Goal: Task Accomplishment & Management: Use online tool/utility

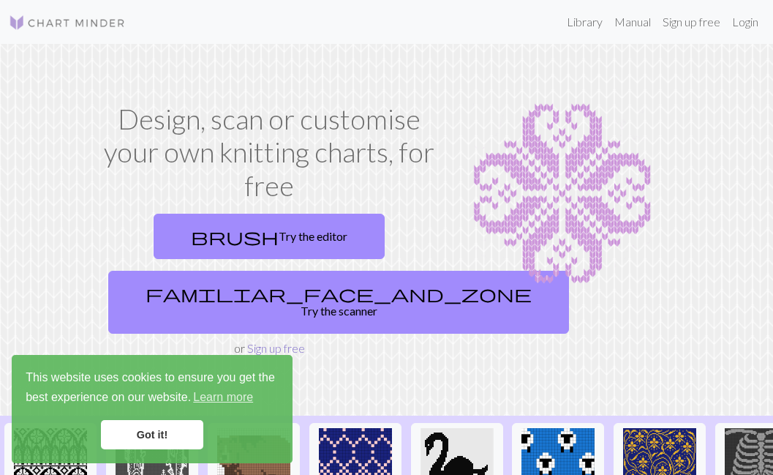
click at [272, 341] on link "Sign up free" at bounding box center [276, 348] width 58 height 14
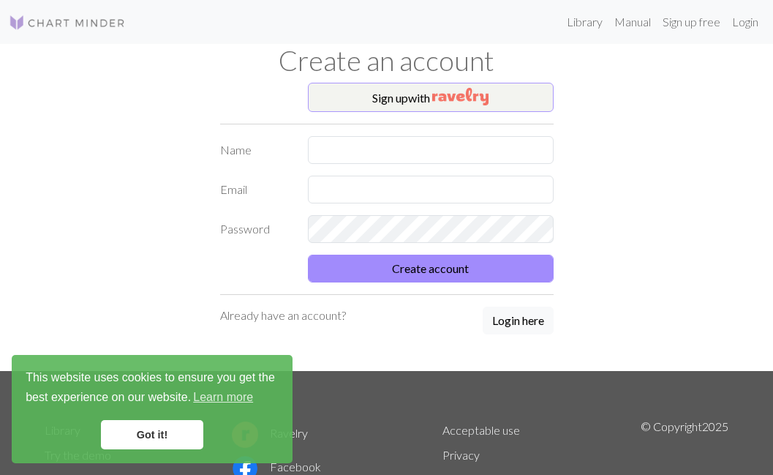
click at [369, 88] on button "Sign up with" at bounding box center [431, 97] width 246 height 29
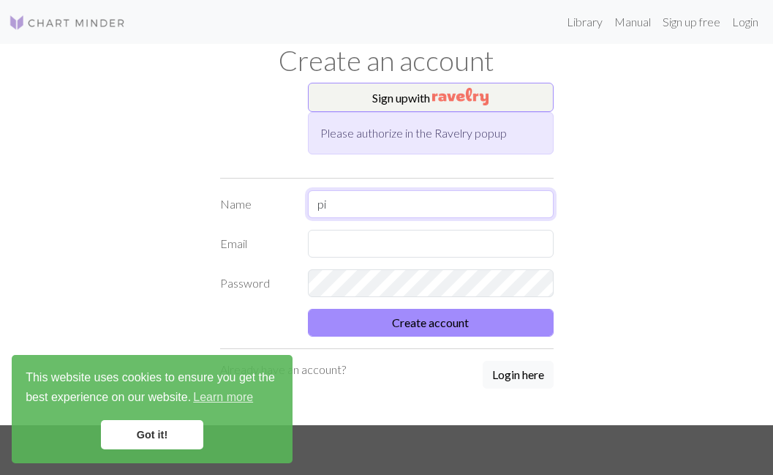
type input "p"
type input "[PERSON_NAME]"
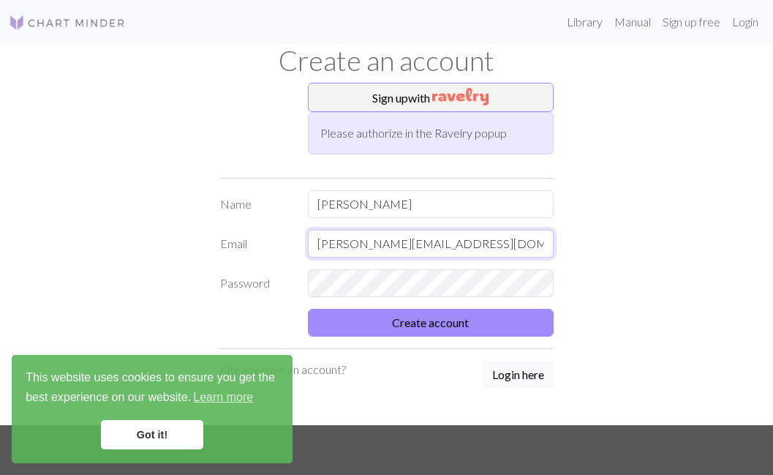
type input "[PERSON_NAME][EMAIL_ADDRESS][DOMAIN_NAME]"
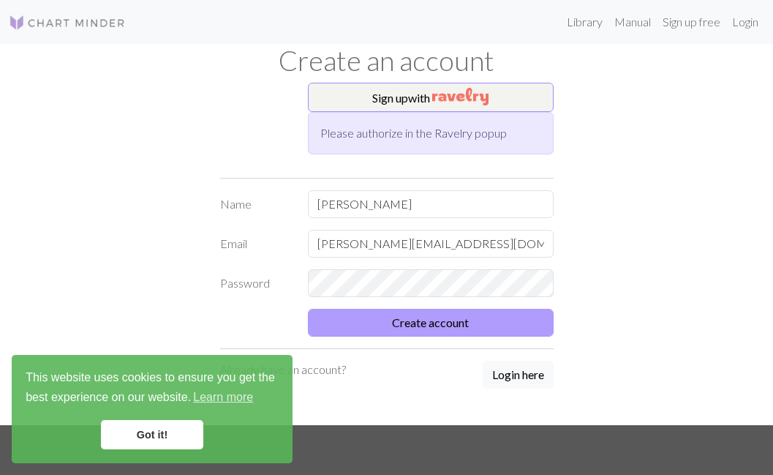
click at [399, 330] on button "Create account" at bounding box center [431, 323] width 246 height 28
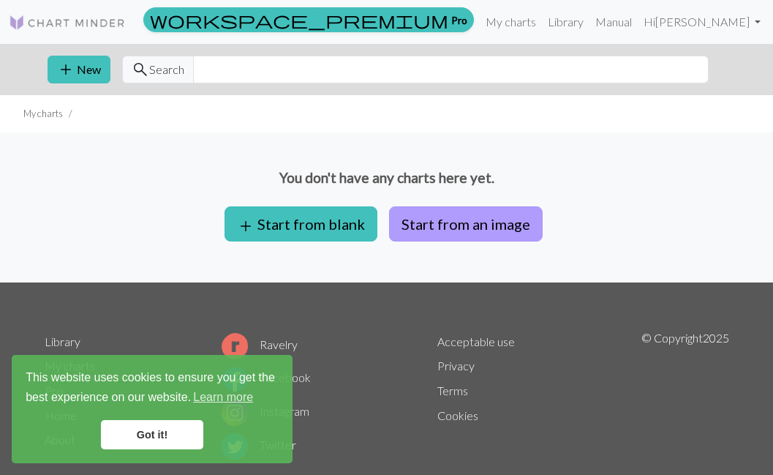
click at [467, 222] on button "Start from an image" at bounding box center [466, 223] width 154 height 35
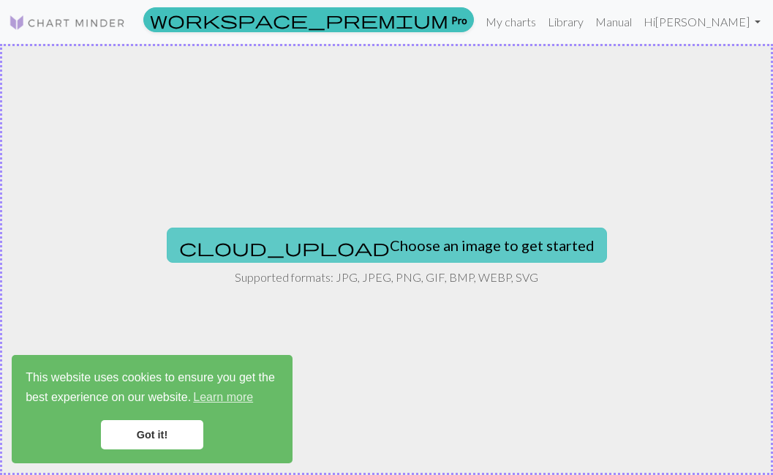
click at [414, 238] on button "cloud_upload Choose an image to get started" at bounding box center [387, 244] width 440 height 35
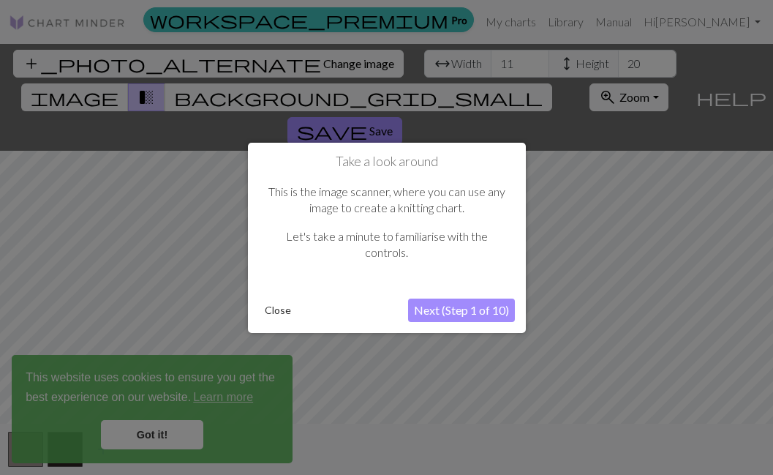
click at [452, 306] on button "Next (Step 1 of 10)" at bounding box center [461, 309] width 107 height 23
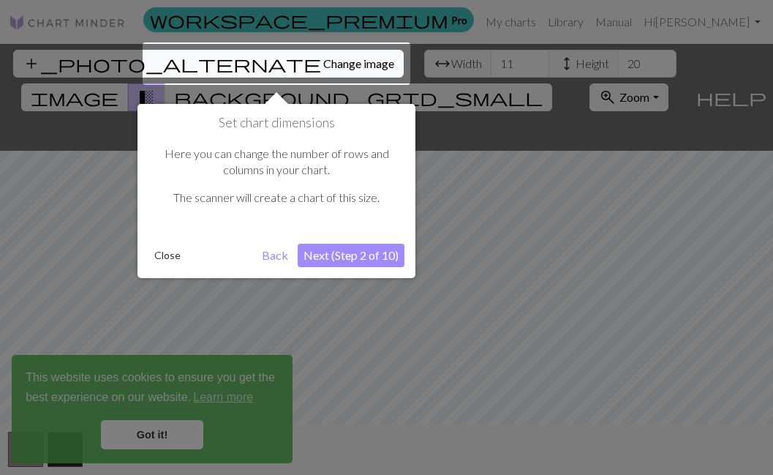
click at [333, 254] on button "Next (Step 2 of 10)" at bounding box center [351, 255] width 107 height 23
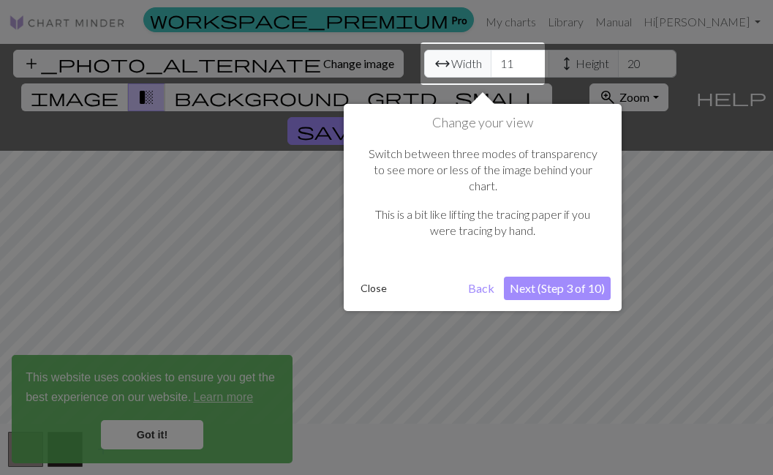
click at [539, 276] on button "Next (Step 3 of 10)" at bounding box center [557, 287] width 107 height 23
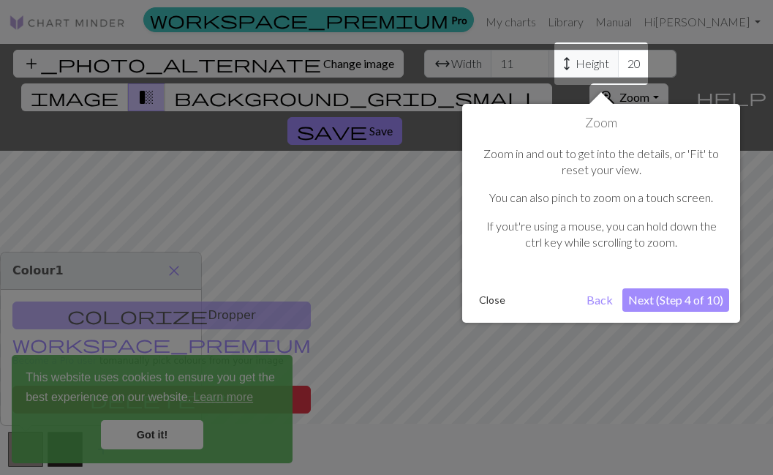
click at [646, 292] on button "Next (Step 4 of 10)" at bounding box center [675, 299] width 107 height 23
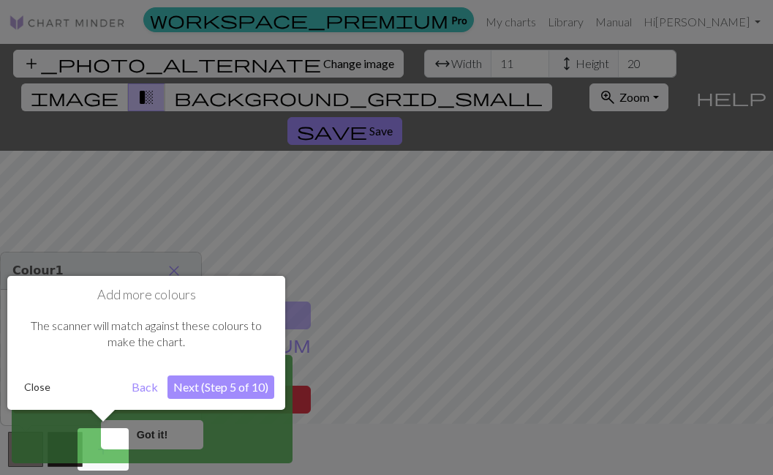
click at [248, 382] on button "Next (Step 5 of 10)" at bounding box center [220, 386] width 107 height 23
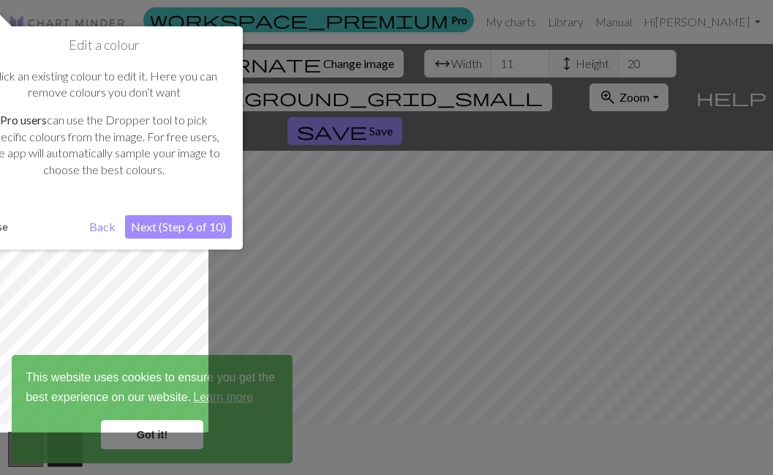
click at [120, 424] on div at bounding box center [100, 338] width 215 height 187
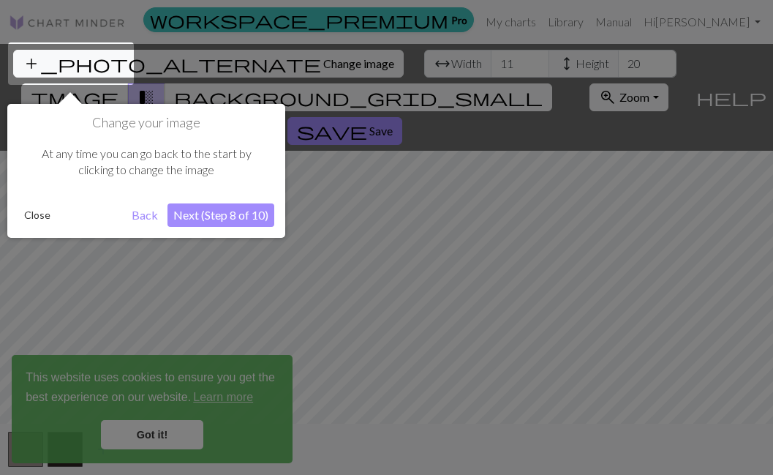
click at [194, 216] on button "Next (Step 8 of 10)" at bounding box center [220, 214] width 107 height 23
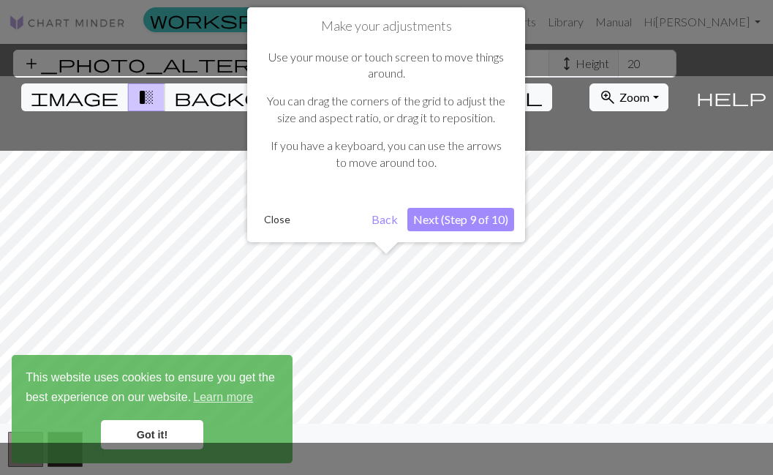
click at [445, 222] on button "Next (Step 9 of 10)" at bounding box center [460, 219] width 107 height 23
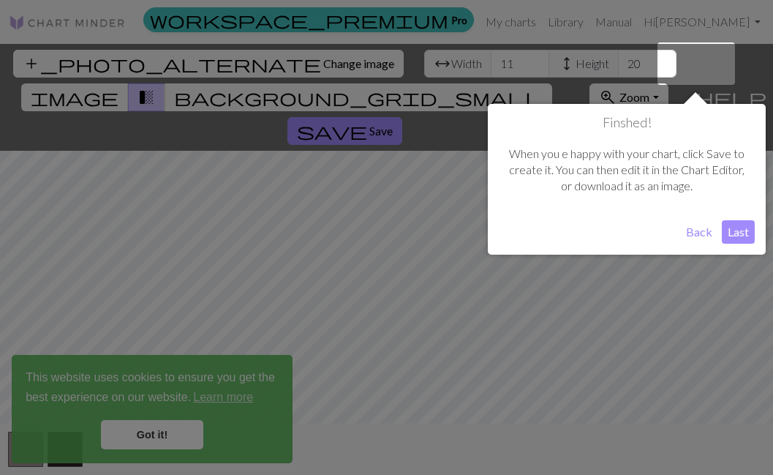
click at [726, 231] on button "Last" at bounding box center [738, 231] width 33 height 23
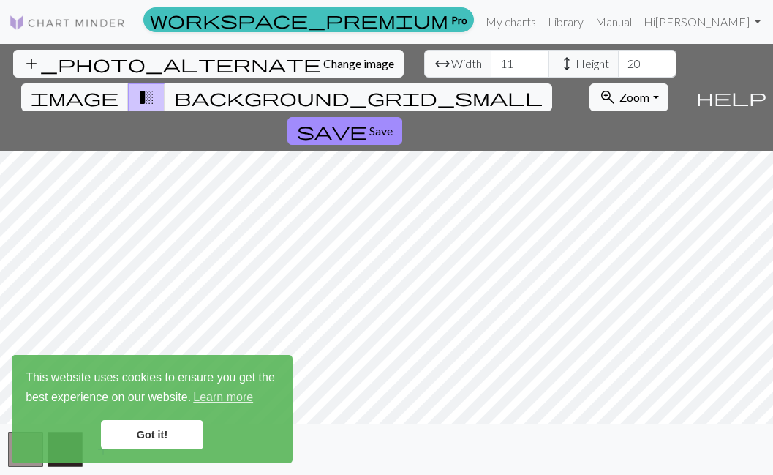
click at [128, 431] on link "Got it!" at bounding box center [152, 434] width 102 height 29
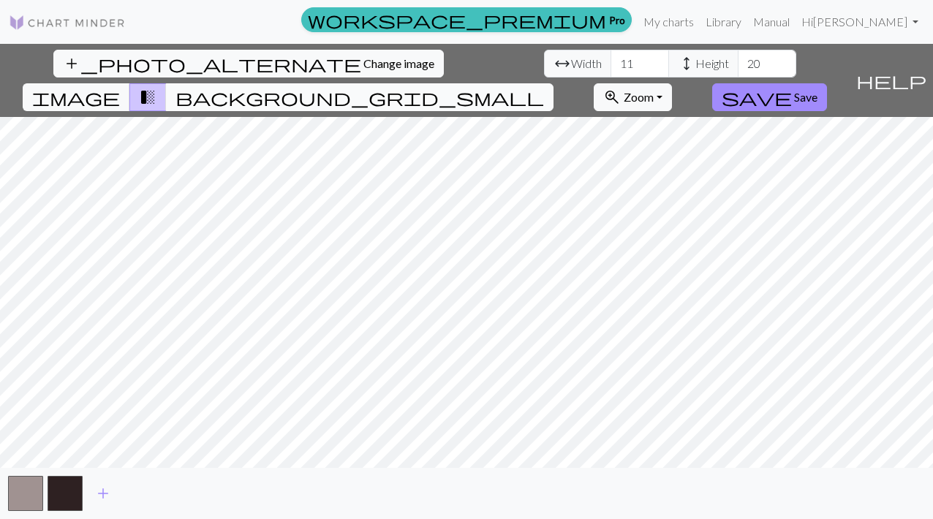
click at [544, 87] on span "background_grid_small" at bounding box center [359, 97] width 369 height 20
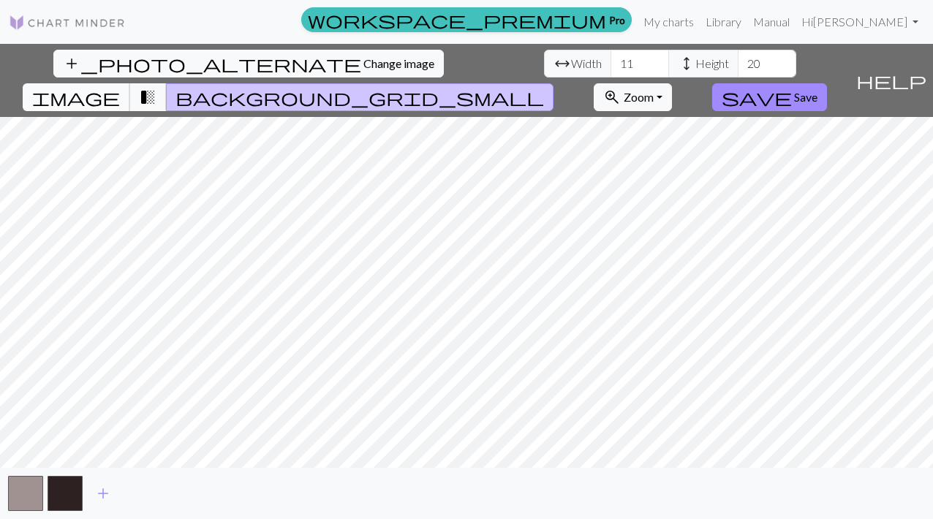
click at [120, 87] on span "image" at bounding box center [76, 97] width 88 height 20
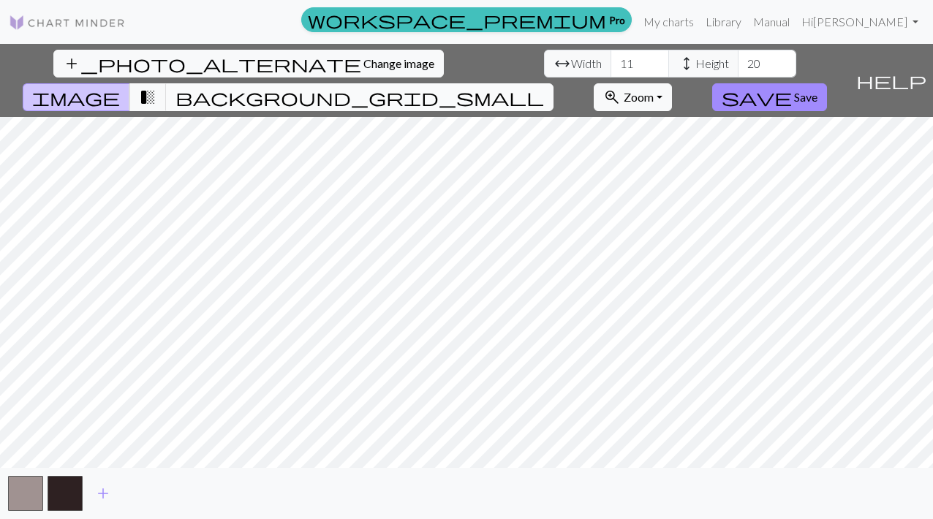
click at [554, 83] on button "background_grid_small" at bounding box center [360, 97] width 388 height 28
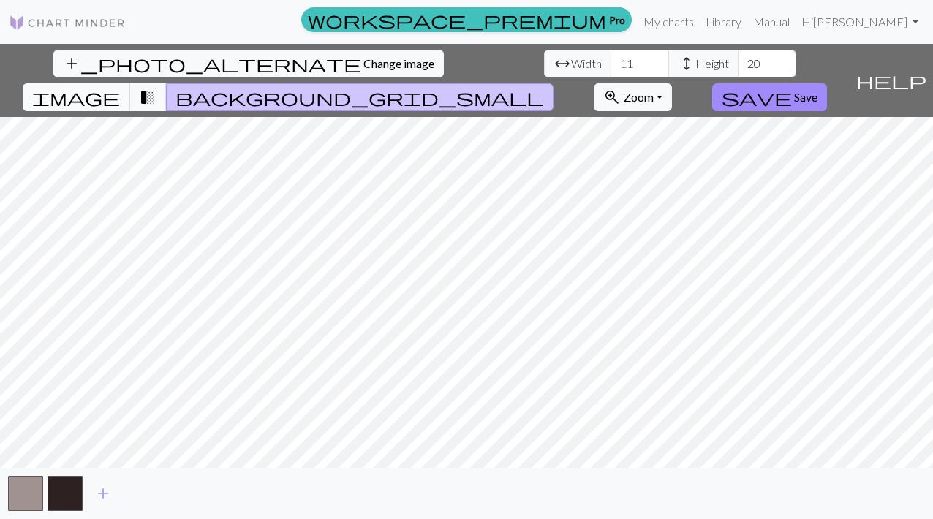
click at [120, 87] on span "image" at bounding box center [76, 97] width 88 height 20
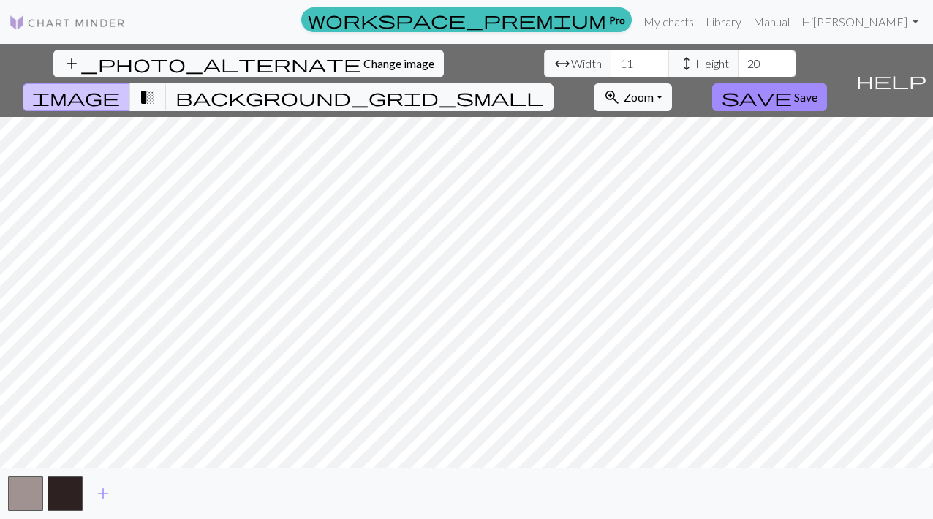
click at [120, 87] on span "image" at bounding box center [76, 97] width 88 height 20
click at [156, 87] on span "transition_fade" at bounding box center [148, 97] width 18 height 20
click at [120, 87] on span "image" at bounding box center [76, 97] width 88 height 20
click at [167, 83] on button "transition_fade" at bounding box center [147, 97] width 37 height 28
click at [672, 83] on button "zoom_in Zoom Zoom" at bounding box center [633, 97] width 78 height 28
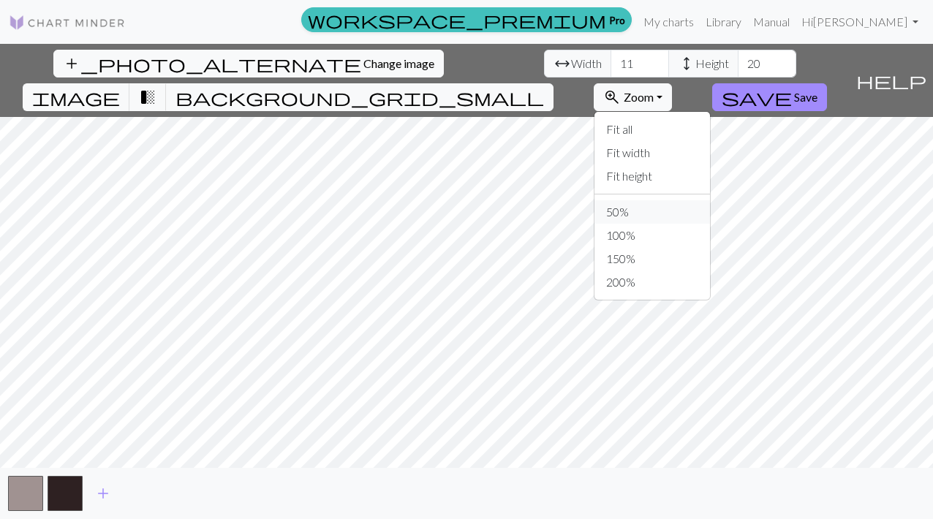
click at [708, 200] on button "50%" at bounding box center [652, 211] width 116 height 23
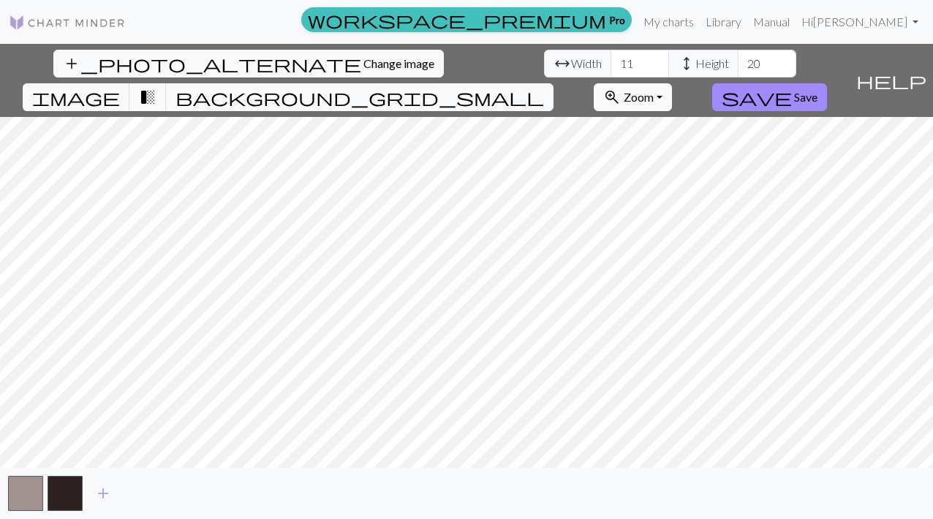
click at [672, 83] on button "zoom_in Zoom Zoom" at bounding box center [633, 97] width 78 height 28
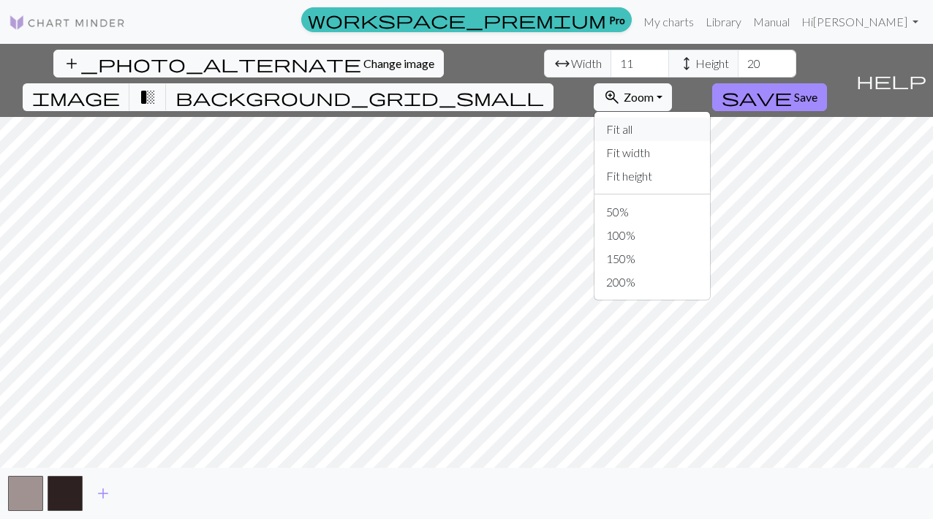
click at [710, 118] on button "Fit all" at bounding box center [652, 129] width 116 height 23
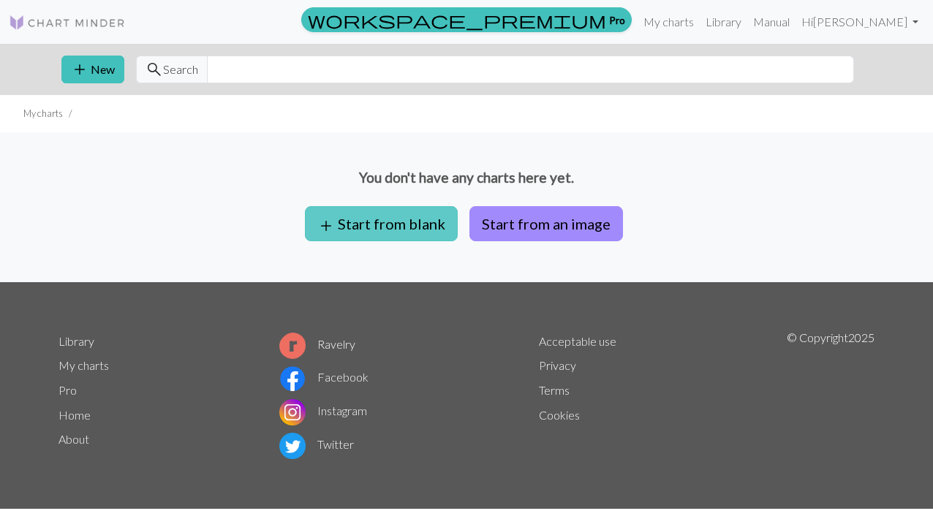
click at [412, 222] on button "add Start from blank" at bounding box center [381, 223] width 153 height 35
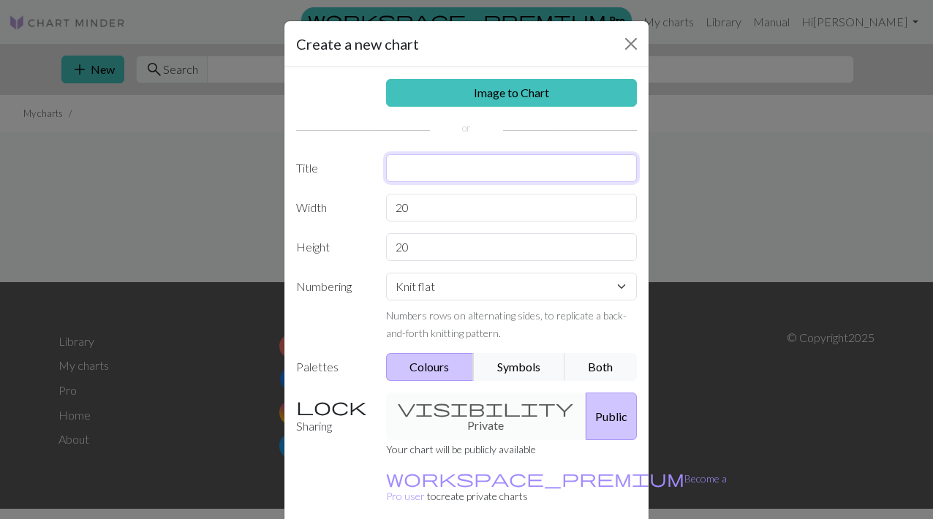
click at [414, 162] on input "text" at bounding box center [512, 168] width 252 height 28
type input "test"
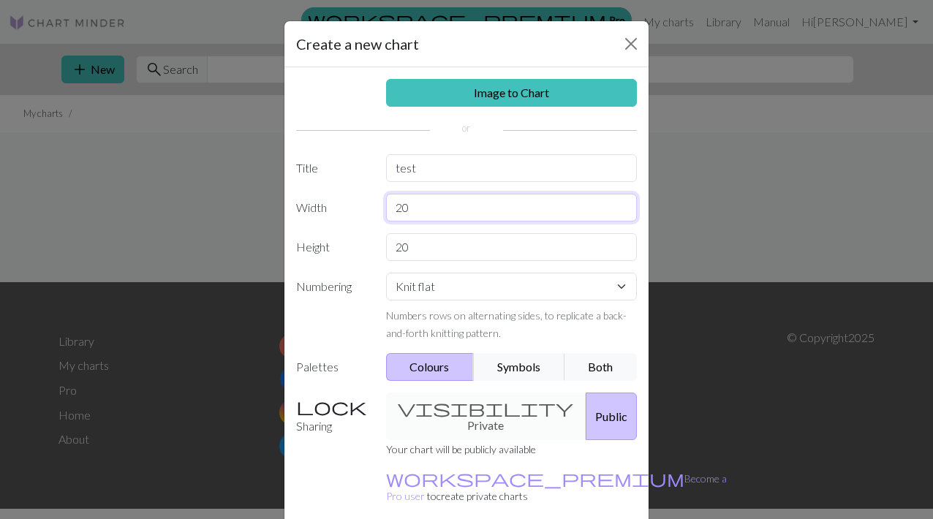
click at [421, 213] on input "20" at bounding box center [512, 208] width 252 height 28
type input "22"
click at [408, 246] on input "20" at bounding box center [512, 247] width 252 height 28
type input "2"
type input "32"
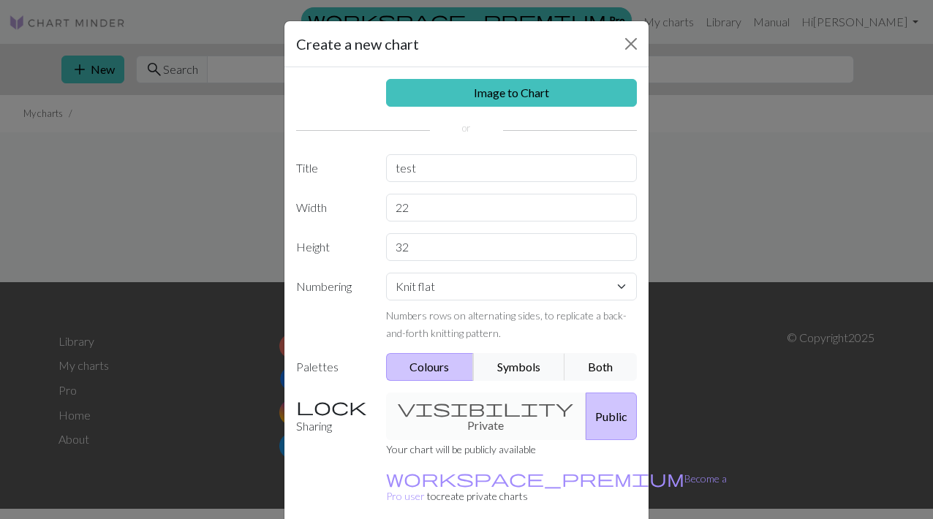
click at [493, 404] on div "visibility Private Public" at bounding box center [511, 417] width 269 height 48
click at [448, 407] on div "visibility Private Public" at bounding box center [511, 417] width 269 height 48
click at [483, 407] on div "visibility Private Public" at bounding box center [511, 417] width 269 height 48
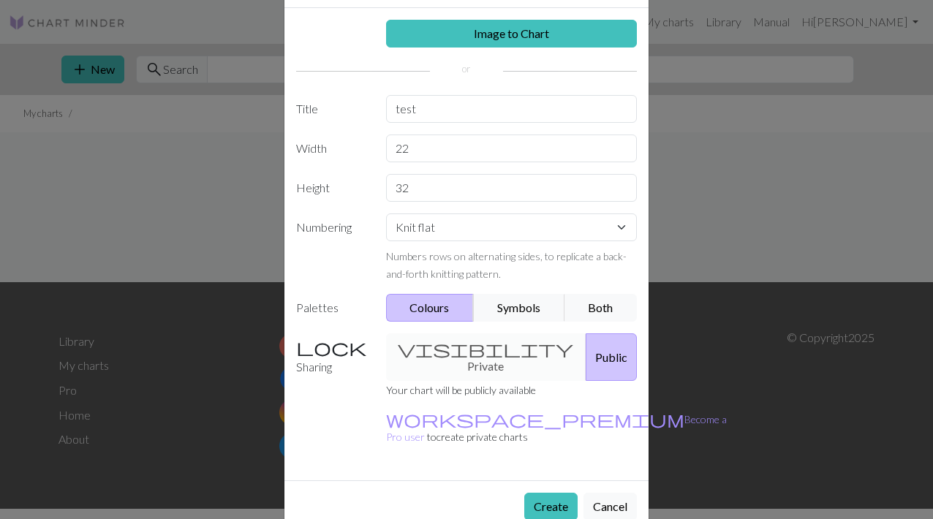
scroll to position [58, 0]
click at [540, 474] on button "Create" at bounding box center [550, 508] width 53 height 28
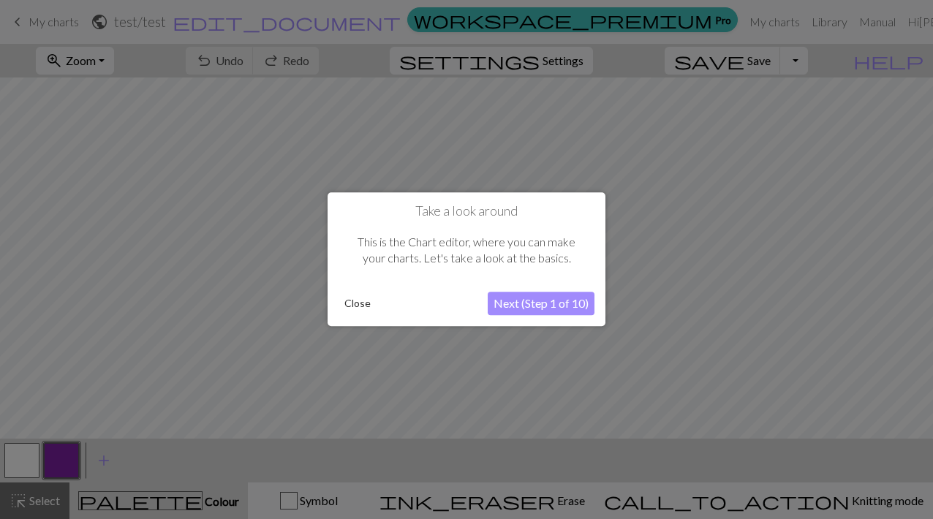
click at [524, 300] on button "Next (Step 1 of 10)" at bounding box center [541, 303] width 107 height 23
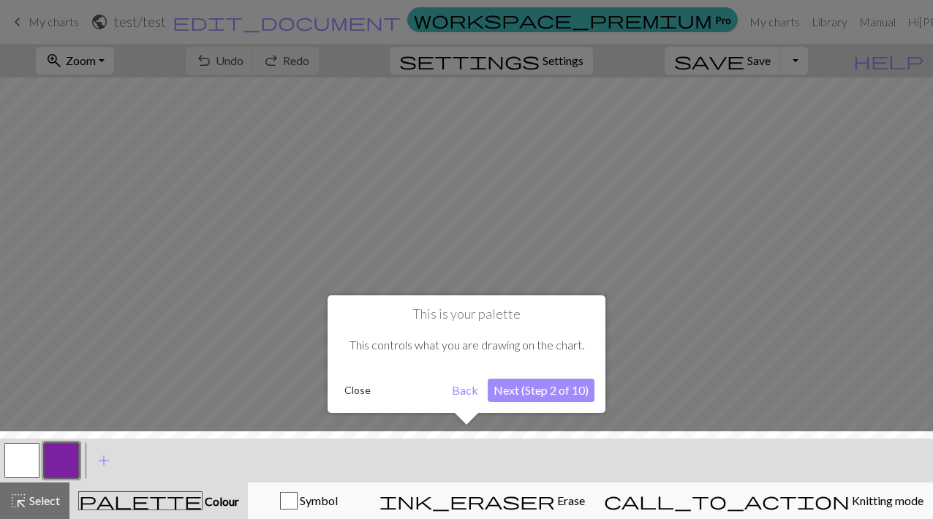
click at [520, 386] on button "Next (Step 2 of 10)" at bounding box center [541, 390] width 107 height 23
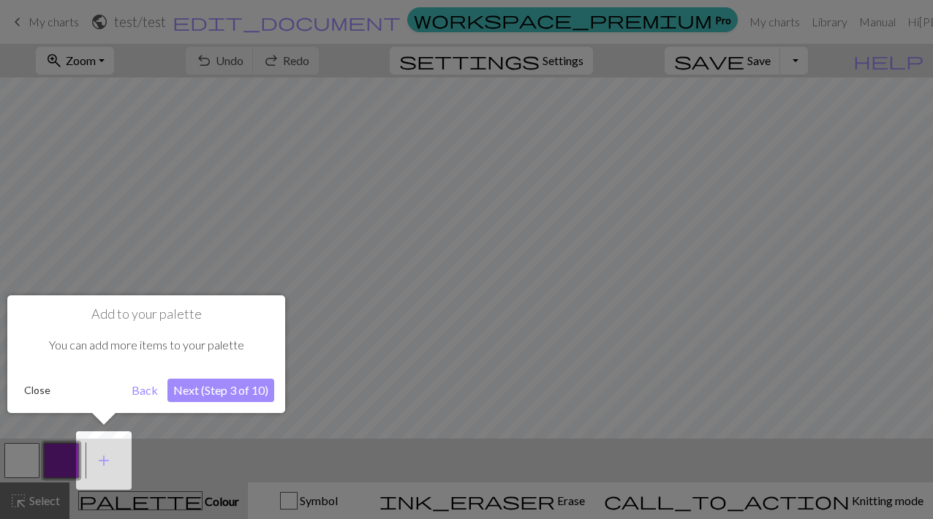
click at [232, 381] on button "Next (Step 3 of 10)" at bounding box center [220, 390] width 107 height 23
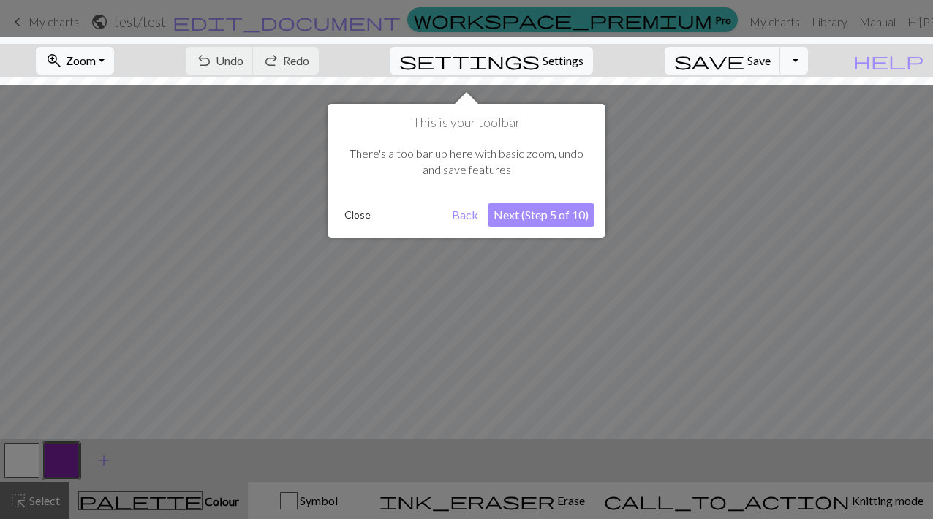
click at [573, 209] on button "Next (Step 5 of 10)" at bounding box center [541, 214] width 107 height 23
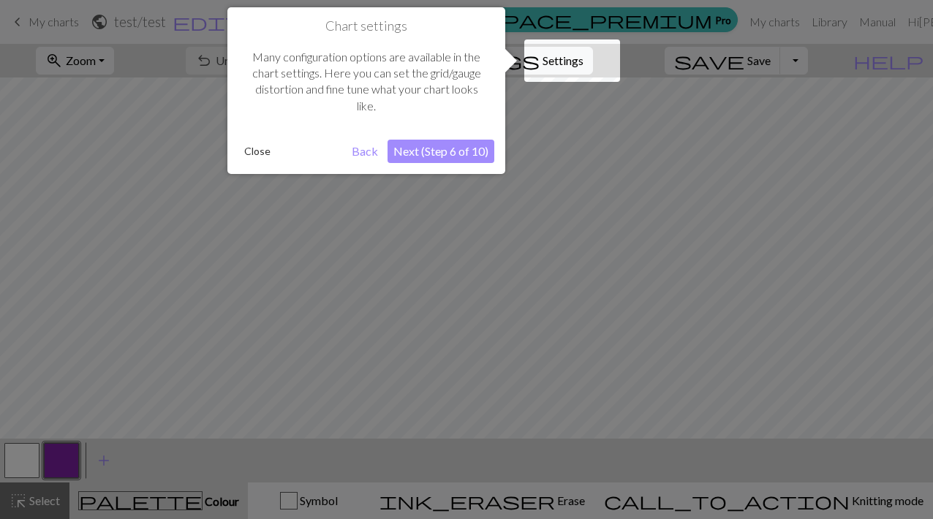
click at [434, 151] on button "Next (Step 6 of 10)" at bounding box center [441, 151] width 107 height 23
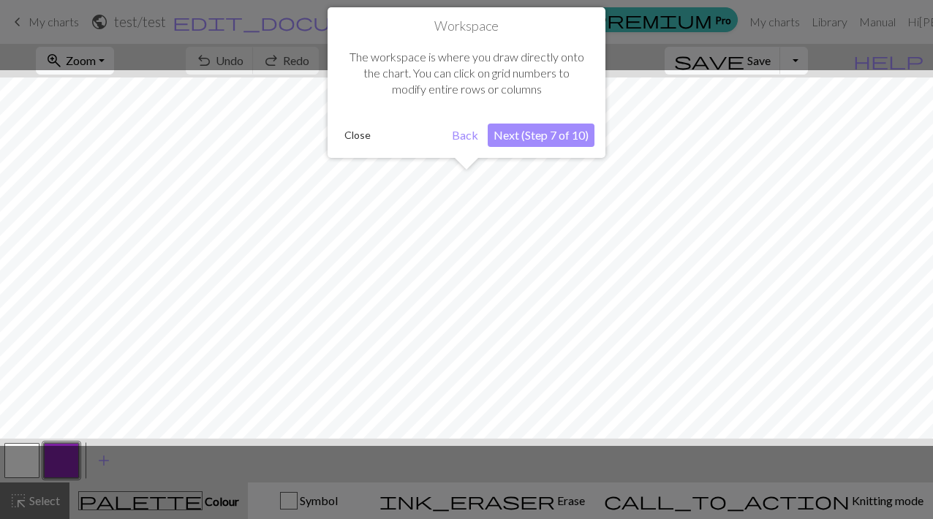
click at [516, 133] on button "Next (Step 7 of 10)" at bounding box center [541, 135] width 107 height 23
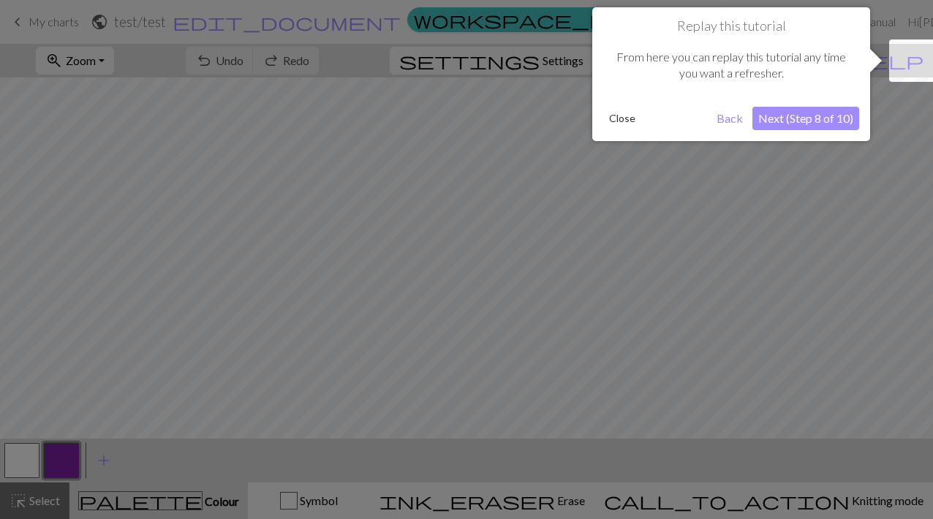
click at [772, 116] on button "Next (Step 8 of 10)" at bounding box center [805, 118] width 107 height 23
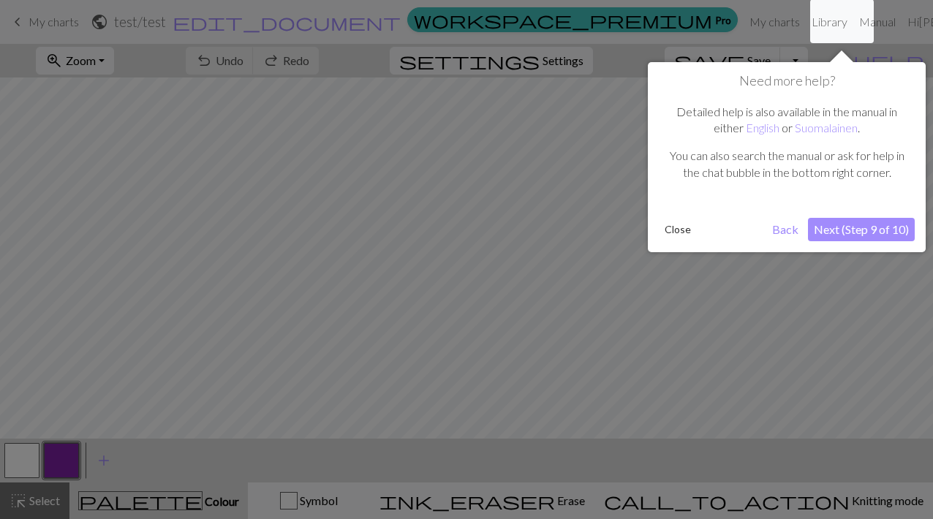
click at [772, 223] on button "Next (Step 9 of 10)" at bounding box center [861, 229] width 107 height 23
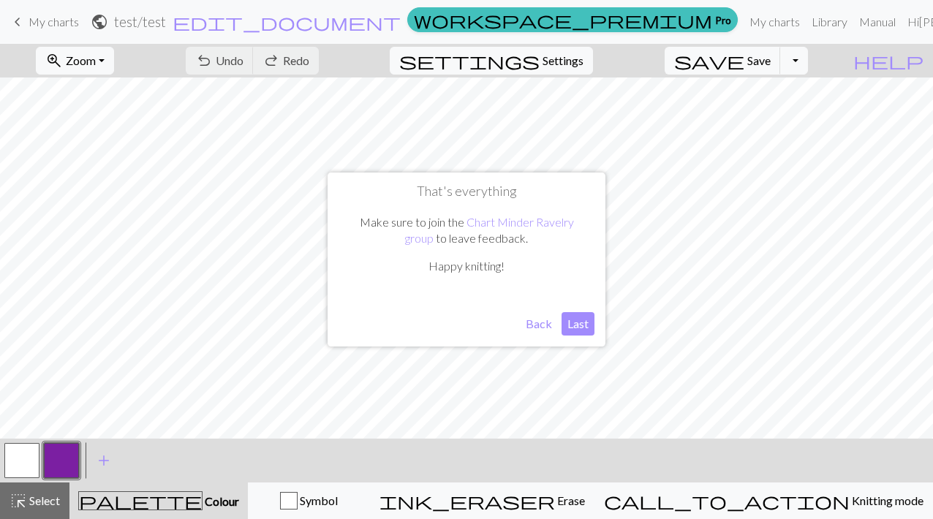
click at [573, 323] on button "Last" at bounding box center [578, 323] width 33 height 23
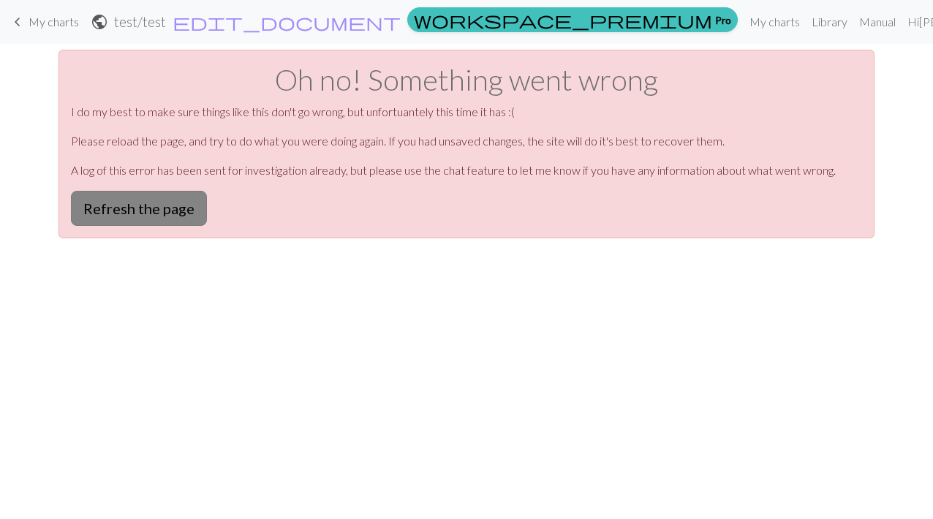
click at [102, 205] on button "Refresh the page" at bounding box center [139, 208] width 136 height 35
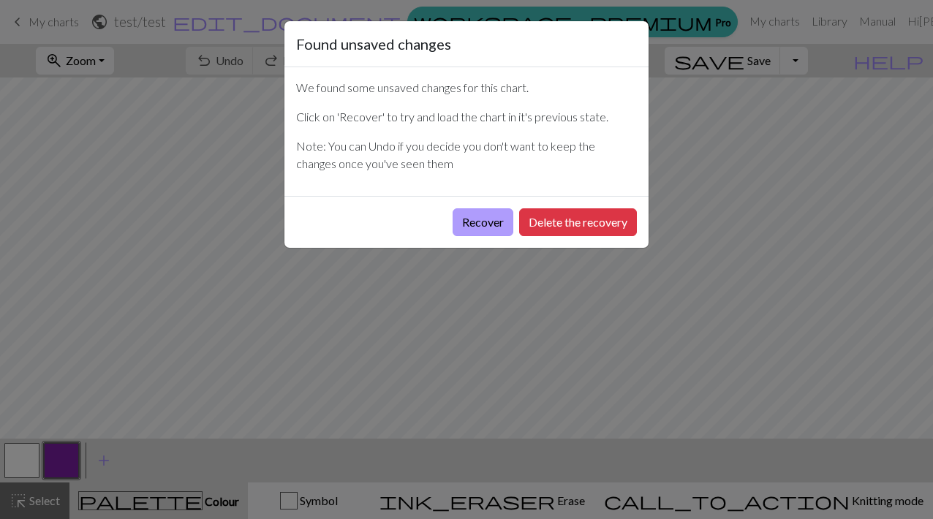
click at [500, 225] on button "Recover" at bounding box center [483, 222] width 61 height 28
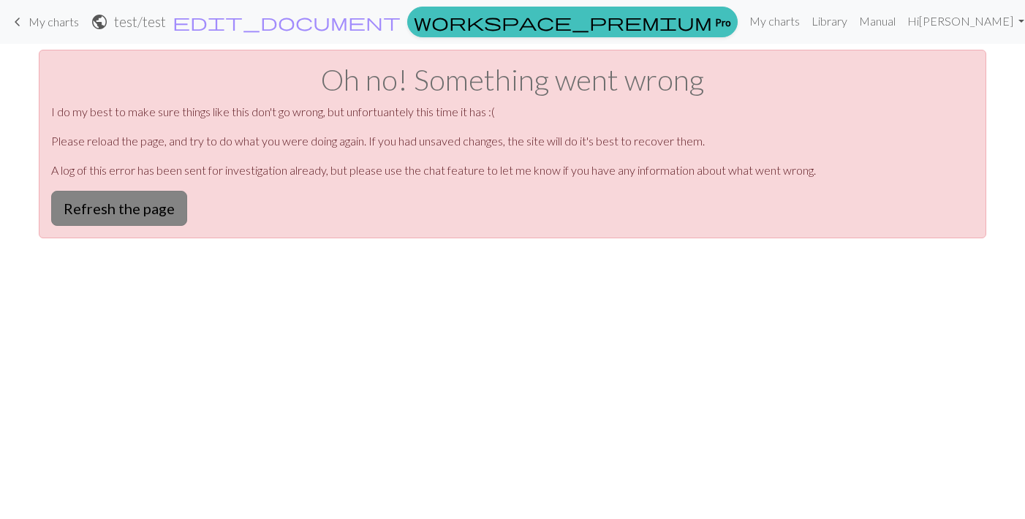
click at [138, 218] on button "Refresh the page" at bounding box center [119, 208] width 136 height 35
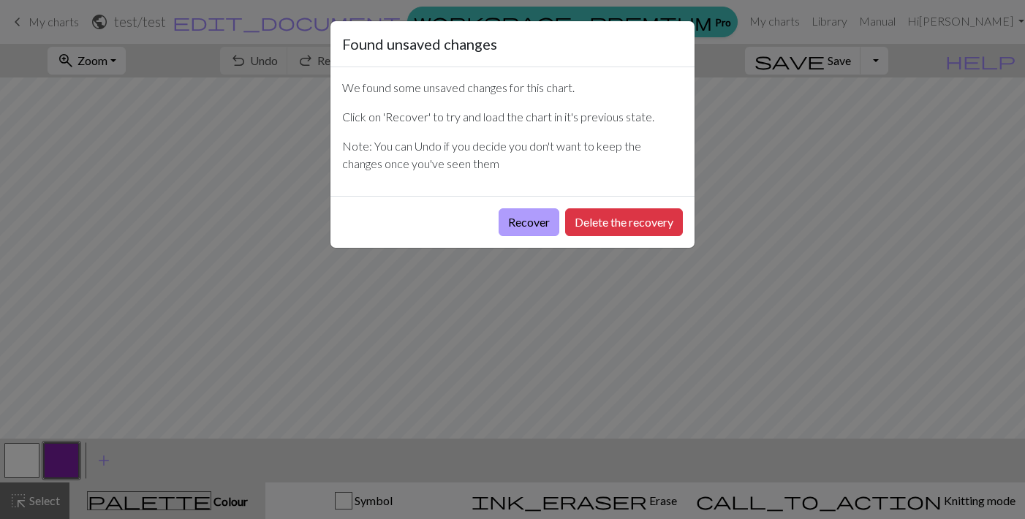
click at [536, 221] on button "Recover" at bounding box center [529, 222] width 61 height 28
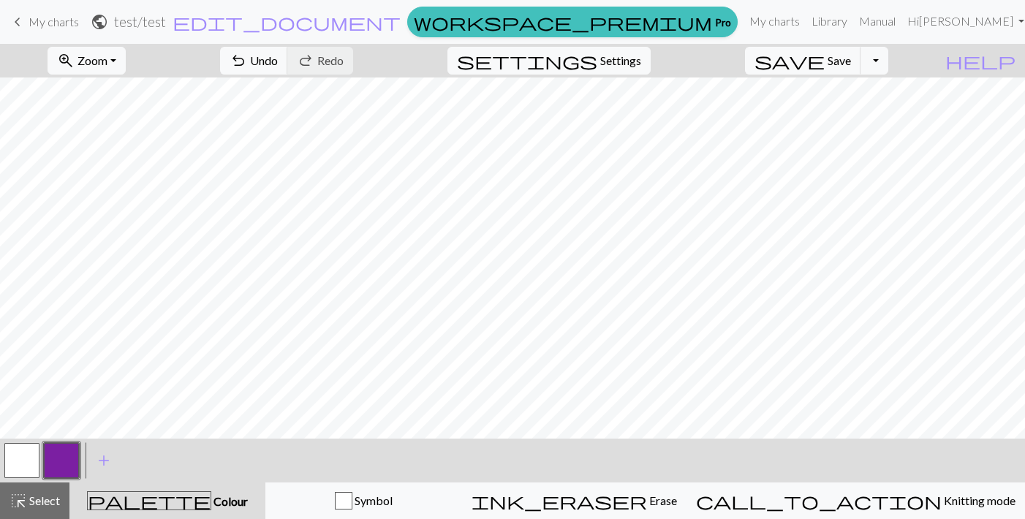
click at [10, 460] on button "button" at bounding box center [21, 460] width 35 height 35
click at [69, 463] on button "button" at bounding box center [61, 460] width 35 height 35
click at [21, 464] on button "button" at bounding box center [21, 460] width 35 height 35
click at [58, 456] on button "button" at bounding box center [61, 460] width 35 height 35
click at [23, 461] on button "button" at bounding box center [21, 460] width 35 height 35
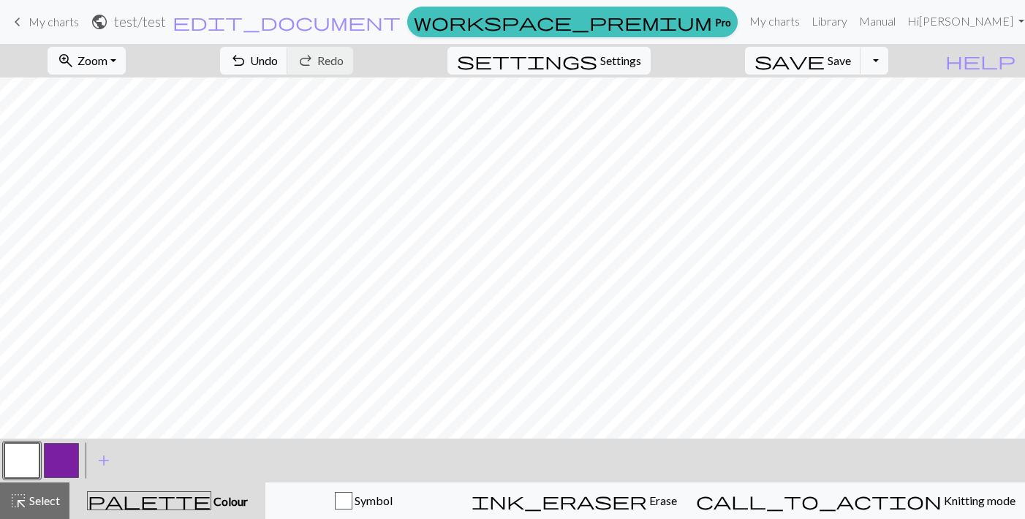
click at [68, 460] on button "button" at bounding box center [61, 460] width 35 height 35
click at [597, 60] on span "settings" at bounding box center [527, 60] width 140 height 20
select select "aran"
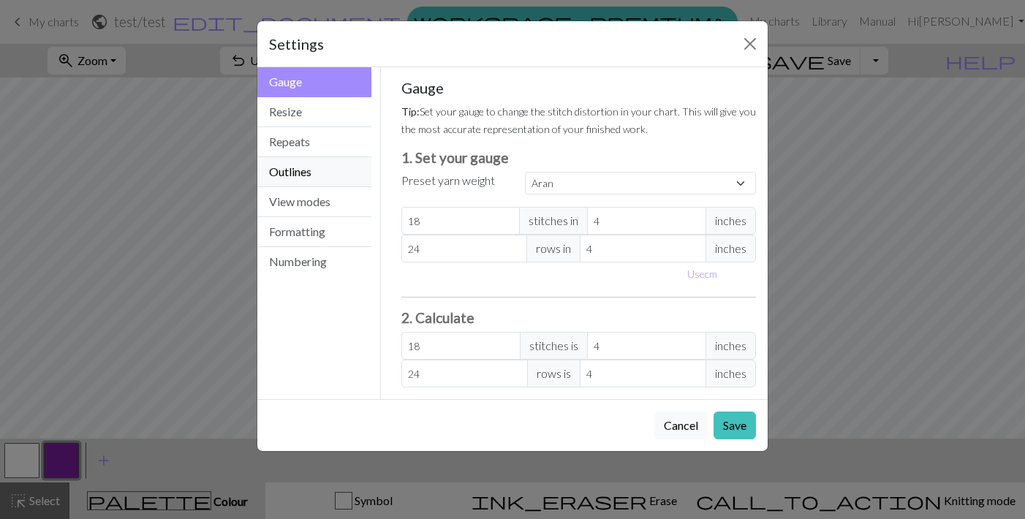
click at [316, 184] on button "Outlines" at bounding box center [314, 172] width 114 height 30
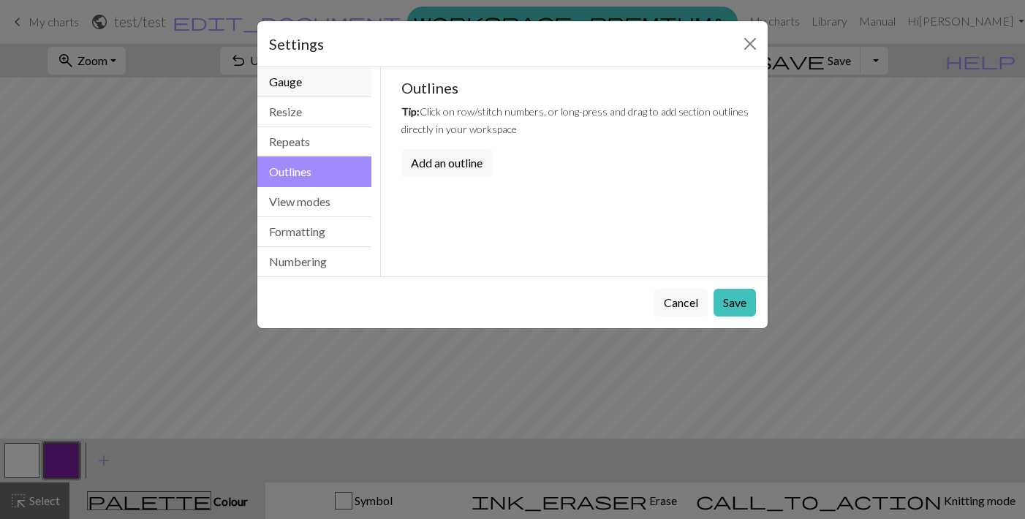
click at [314, 83] on button "Gauge" at bounding box center [314, 82] width 114 height 30
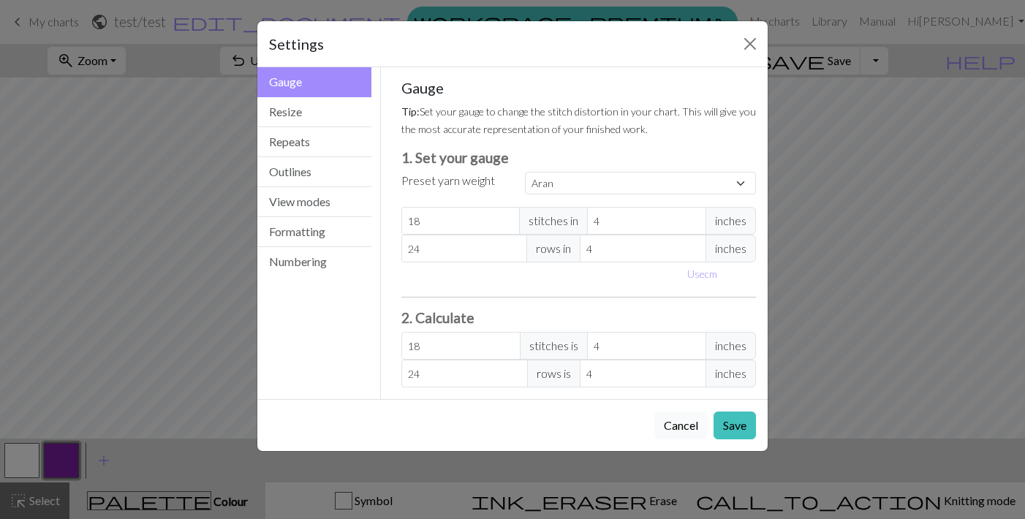
click at [680, 415] on button "Cancel" at bounding box center [680, 426] width 53 height 28
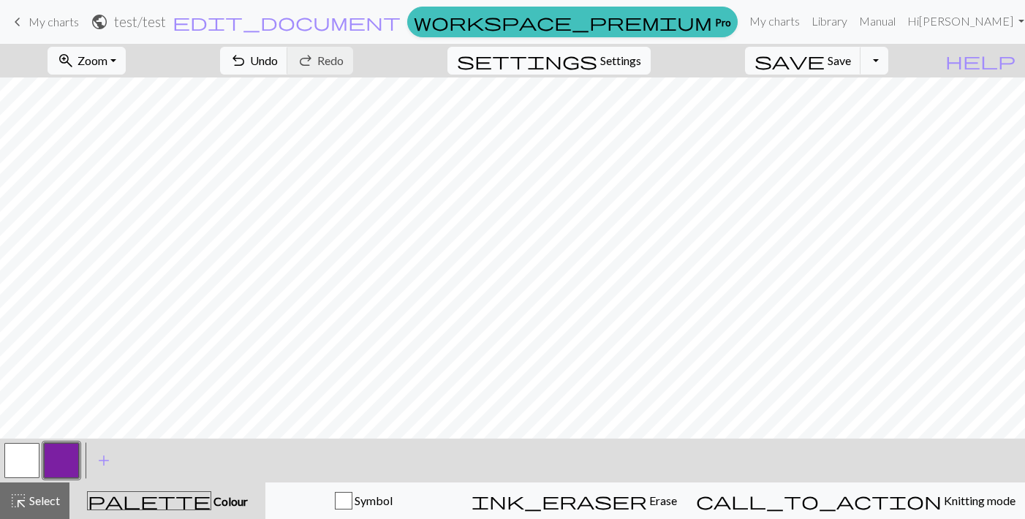
click at [597, 61] on span "settings" at bounding box center [527, 60] width 140 height 20
select select "aran"
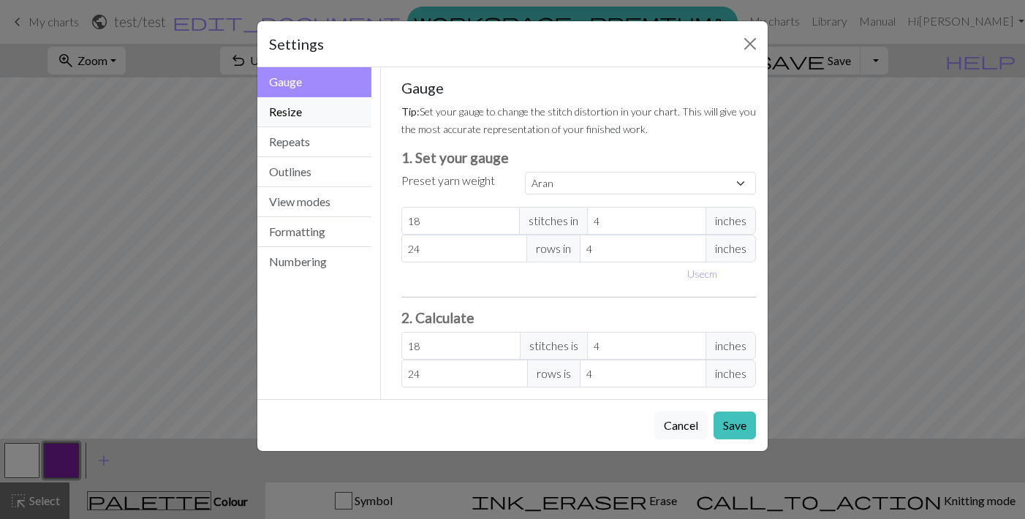
click at [335, 113] on button "Resize" at bounding box center [314, 112] width 114 height 30
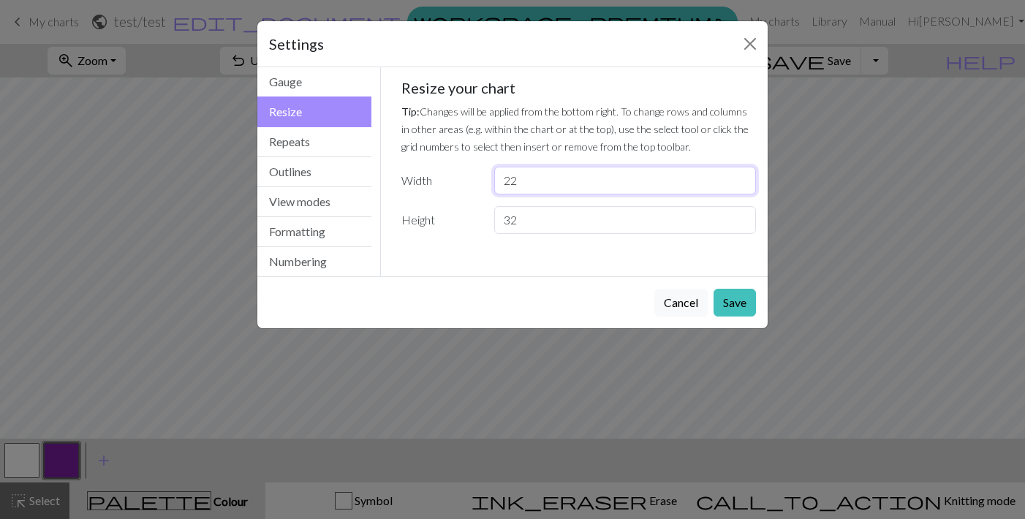
click at [555, 192] on input "22" at bounding box center [625, 181] width 262 height 28
type input "2"
type input "30"
click at [728, 305] on button "Save" at bounding box center [735, 303] width 42 height 28
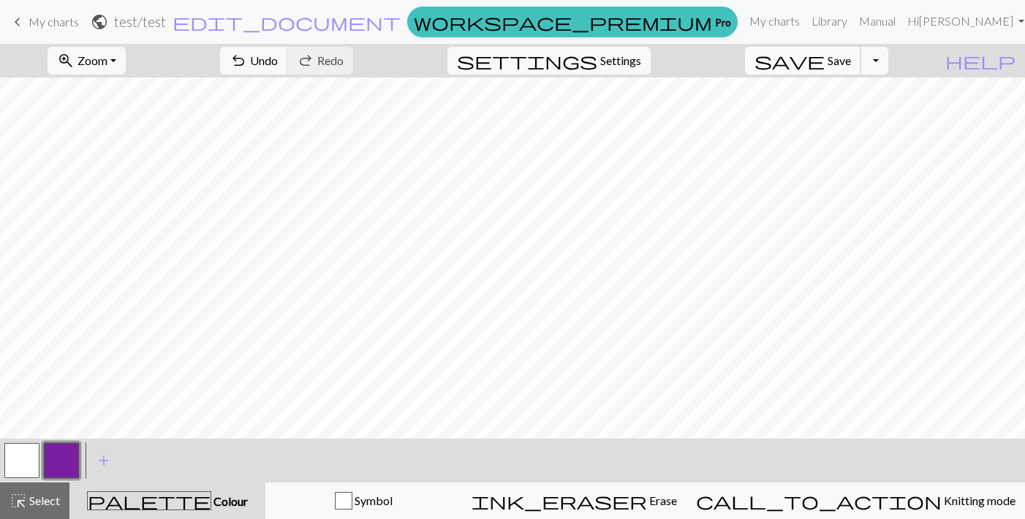
click at [851, 64] on span "Save" at bounding box center [839, 60] width 23 height 14
click at [888, 64] on button "Toggle Dropdown" at bounding box center [875, 61] width 28 height 28
click at [857, 97] on button "file_copy Save a copy" at bounding box center [766, 92] width 241 height 23
